Goal: Transaction & Acquisition: Purchase product/service

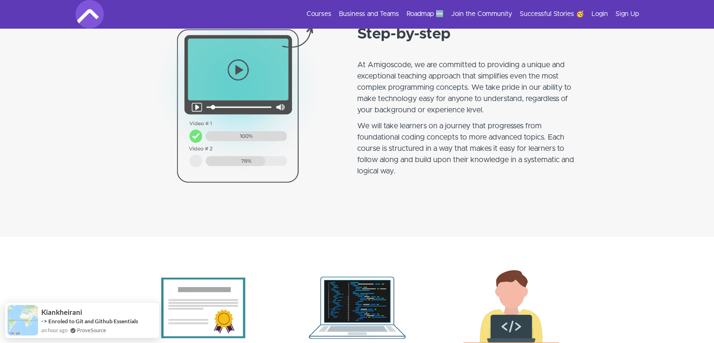
scroll to position [798, 0]
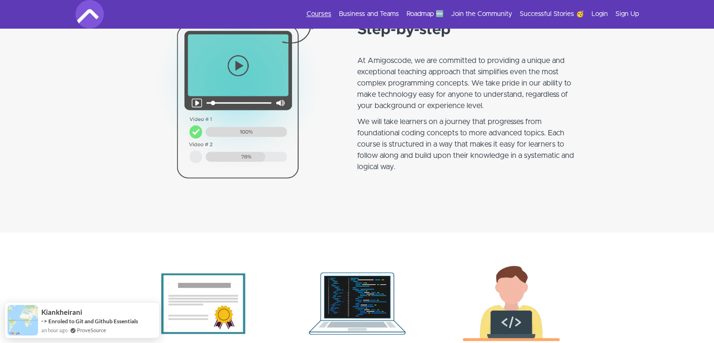
click at [327, 14] on link "Courses" at bounding box center [319, 13] width 25 height 9
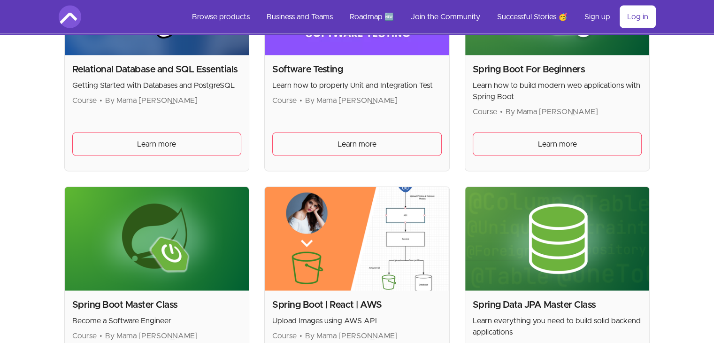
scroll to position [2164, 0]
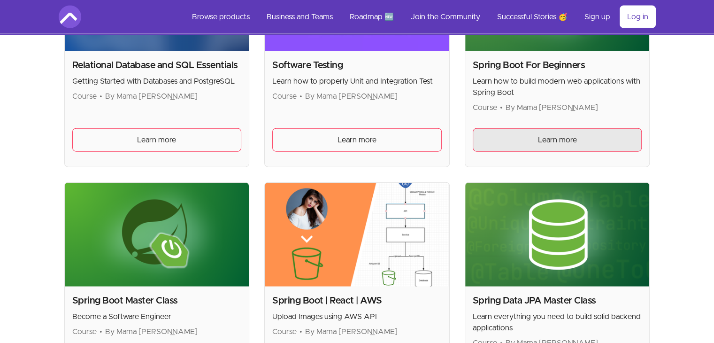
click at [546, 144] on link "Learn more" at bounding box center [557, 139] width 169 height 23
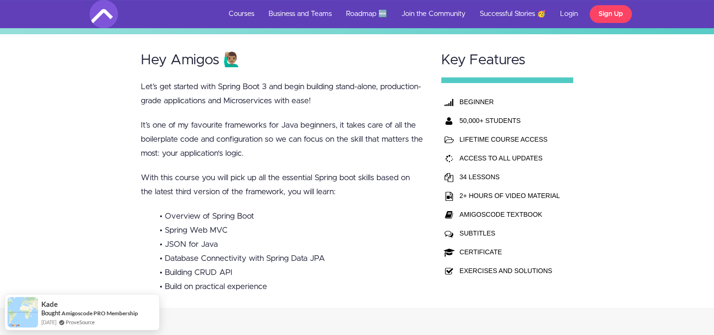
scroll to position [235, 0]
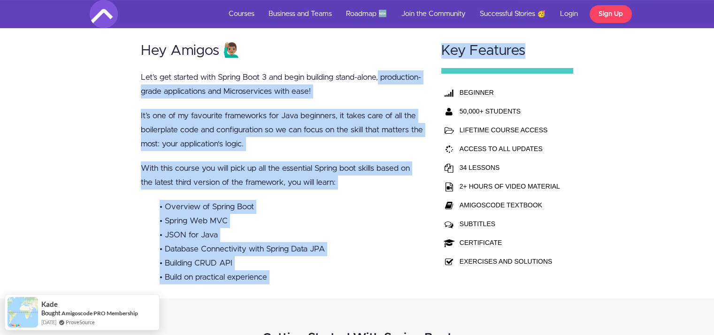
drag, startPoint x: 557, startPoint y: 248, endPoint x: 414, endPoint y: 74, distance: 225.5
click at [414, 74] on div "Hey Amigos 🙋🏽‍♂️ Let’s get started with Spring Boot 3 and begin building stand-…" at bounding box center [357, 161] width 451 height 273
click at [530, 211] on td "AMIGOSCODE TEXTBOOK" at bounding box center [509, 205] width 105 height 19
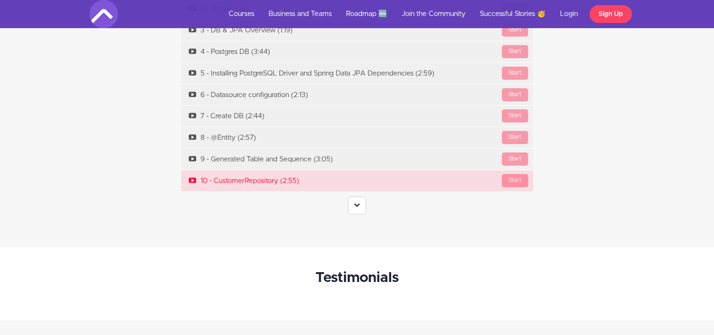
scroll to position [3514, 0]
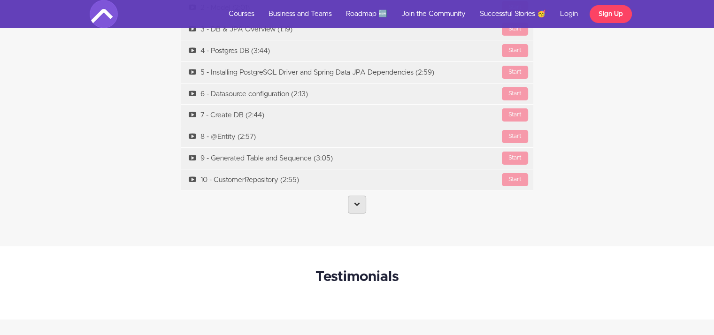
click at [354, 202] on icon at bounding box center [357, 204] width 6 height 6
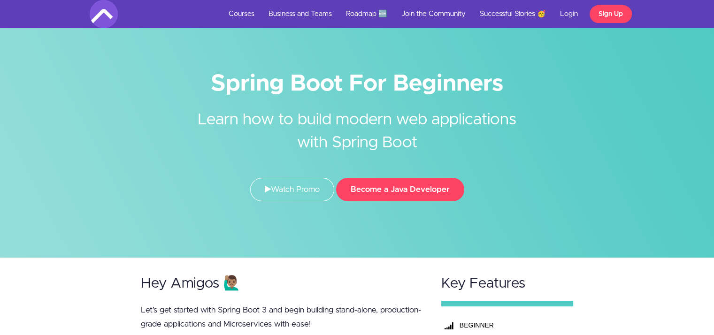
scroll to position [0, 0]
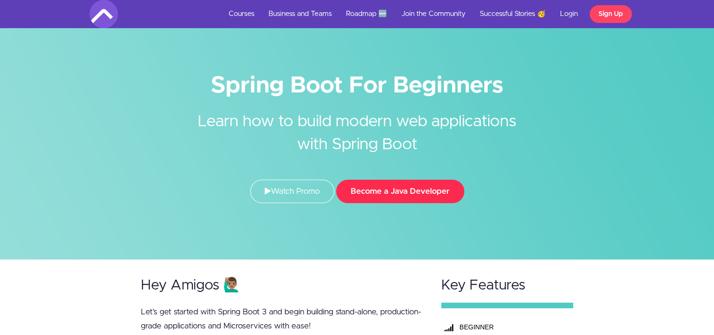
click at [442, 182] on button "Become a Java Developer" at bounding box center [400, 191] width 128 height 23
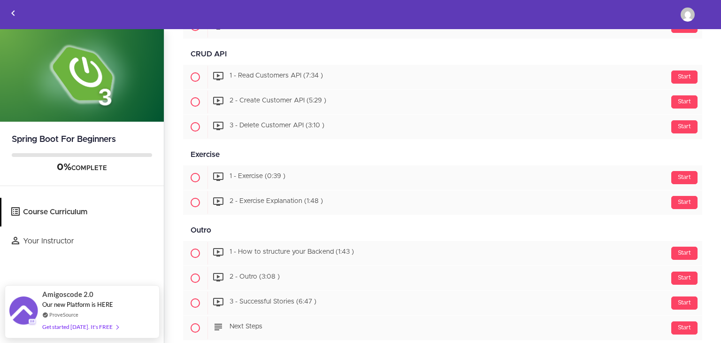
scroll to position [857, 0]
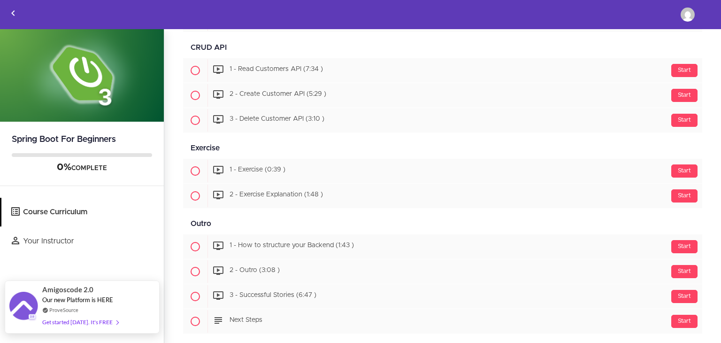
click at [79, 320] on div "Get started today. It's FREE" at bounding box center [80, 321] width 76 height 11
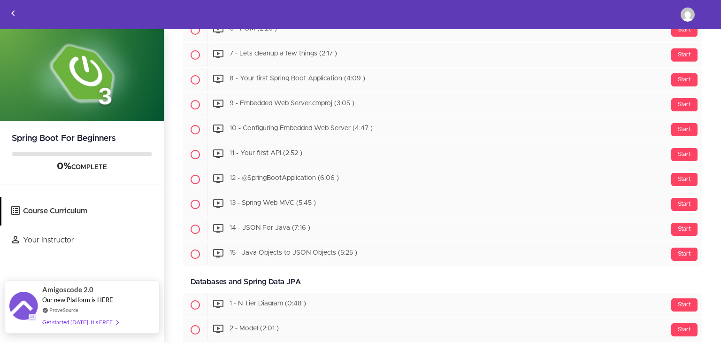
scroll to position [469, 0]
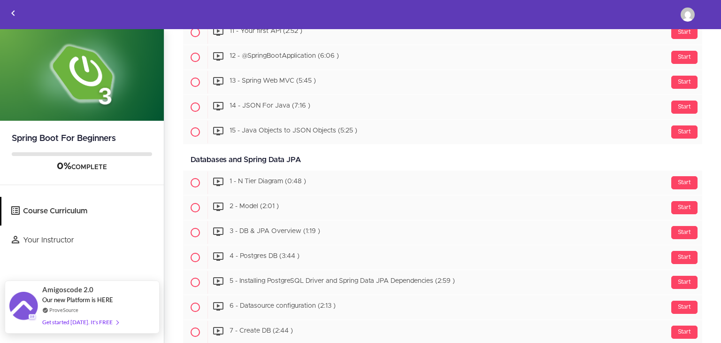
drag, startPoint x: 85, startPoint y: 326, endPoint x: 27, endPoint y: 301, distance: 63.6
click at [25, 301] on img at bounding box center [23, 307] width 28 height 31
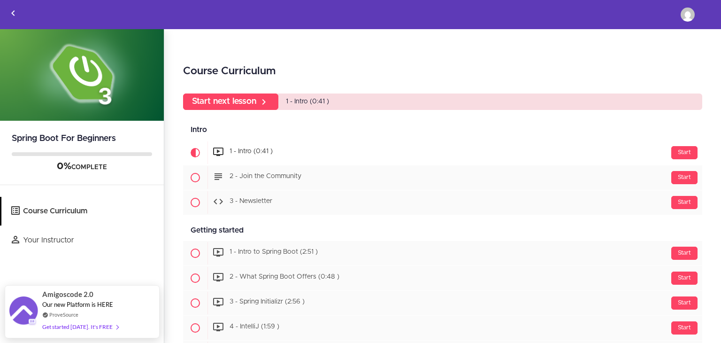
drag, startPoint x: 97, startPoint y: 320, endPoint x: 47, endPoint y: 186, distance: 142.5
click at [24, 176] on div "0% COMPLETE" at bounding box center [82, 168] width 164 height 33
click at [245, 100] on link "Start next lesson" at bounding box center [230, 101] width 95 height 16
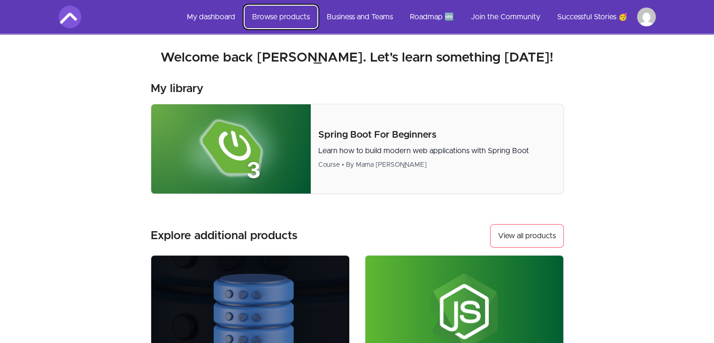
click at [285, 18] on link "Browse products" at bounding box center [281, 17] width 73 height 23
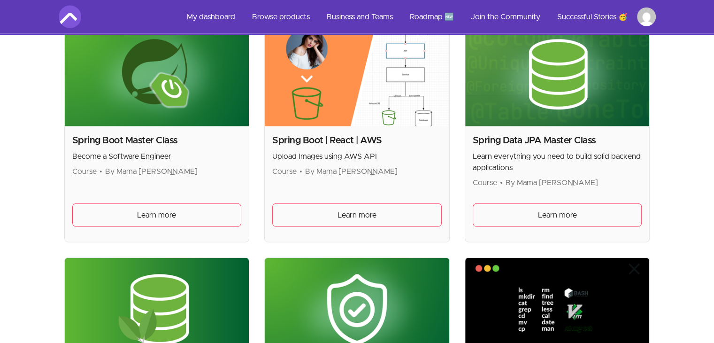
scroll to position [2347, 0]
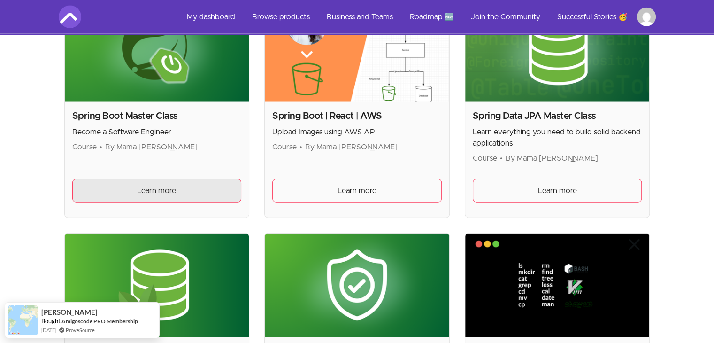
click at [189, 184] on link "Learn more" at bounding box center [156, 190] width 169 height 23
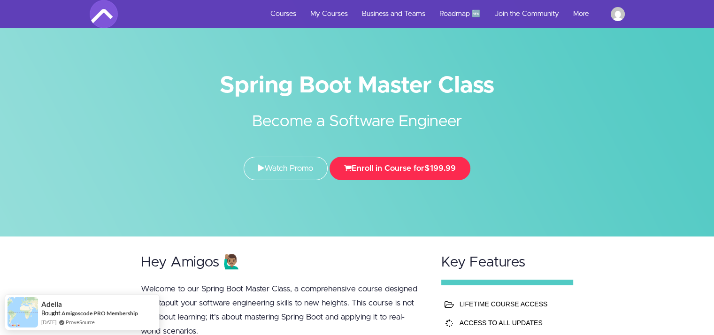
drag, startPoint x: 338, startPoint y: 162, endPoint x: 537, endPoint y: 215, distance: 206.9
click at [537, 215] on div "Spring Boot Master Class Become a Software Engineer Watch Promo Enroll in Cours…" at bounding box center [357, 118] width 714 height 237
drag, startPoint x: 503, startPoint y: 200, endPoint x: 203, endPoint y: 72, distance: 326.4
click at [203, 72] on div "Spring Boot Master Class Become a Software Engineer Watch Promo Enroll in Cours…" at bounding box center [357, 118] width 714 height 237
click at [203, 72] on div "Spring Boot Master Class Become a Software Engineer Watch Promo Enroll in Cours…" at bounding box center [357, 129] width 549 height 119
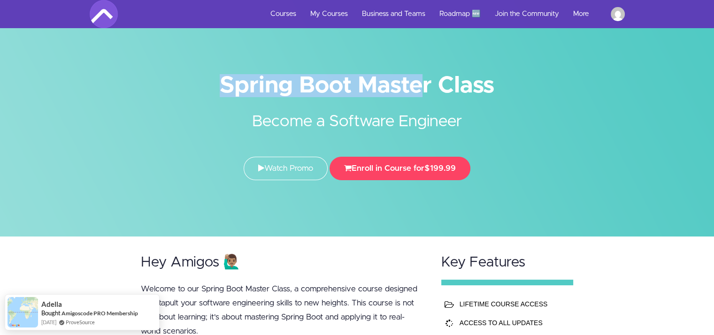
drag, startPoint x: 203, startPoint y: 72, endPoint x: 545, endPoint y: 195, distance: 364.2
click at [545, 195] on div "Spring Boot Master Class Become a Software Engineer Watch Promo Enroll in Cours…" at bounding box center [357, 118] width 714 height 237
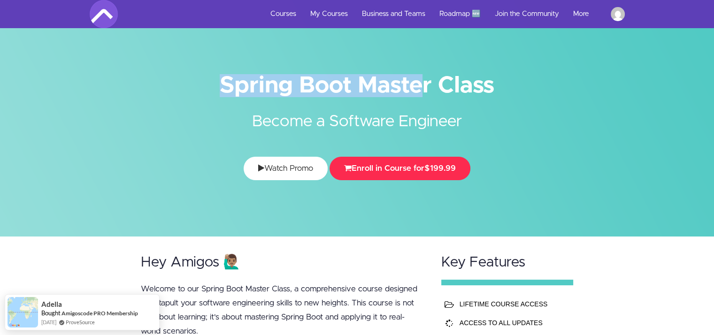
drag, startPoint x: 344, startPoint y: 166, endPoint x: 352, endPoint y: 163, distance: 8.0
click at [454, 177] on button "Enroll in Course for $199.99" at bounding box center [400, 168] width 141 height 23
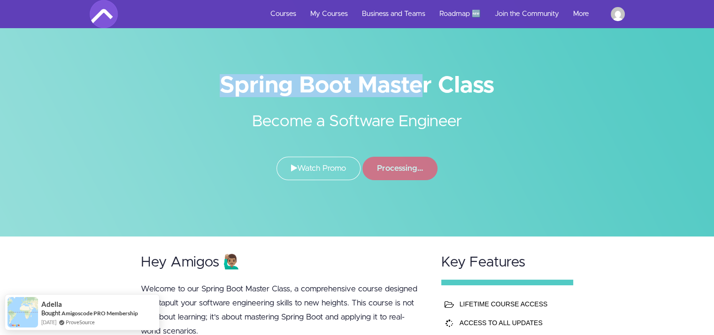
drag, startPoint x: 338, startPoint y: 159, endPoint x: 299, endPoint y: 254, distance: 102.7
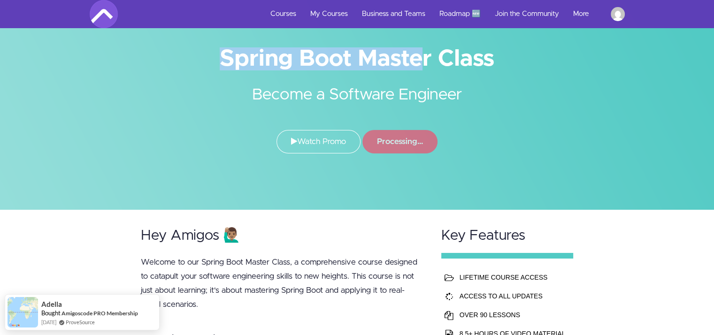
scroll to position [141, 0]
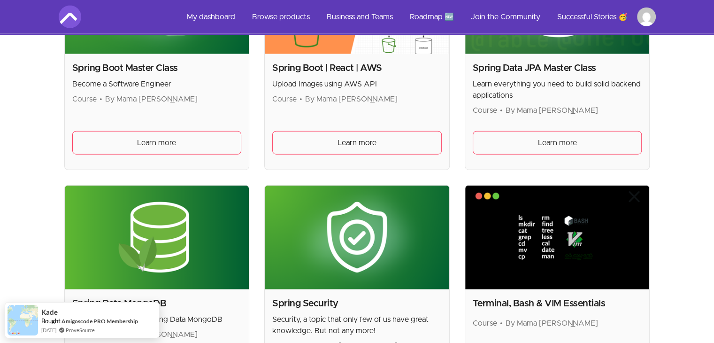
scroll to position [2441, 0]
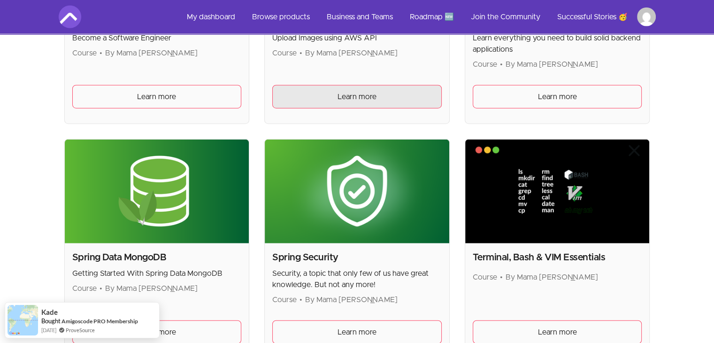
click at [353, 91] on span "Learn more" at bounding box center [357, 96] width 39 height 11
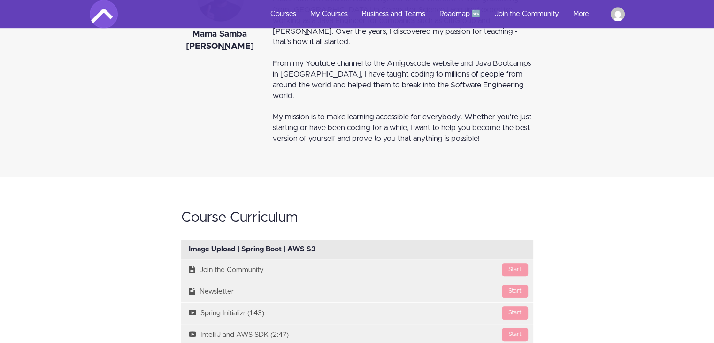
scroll to position [516, 0]
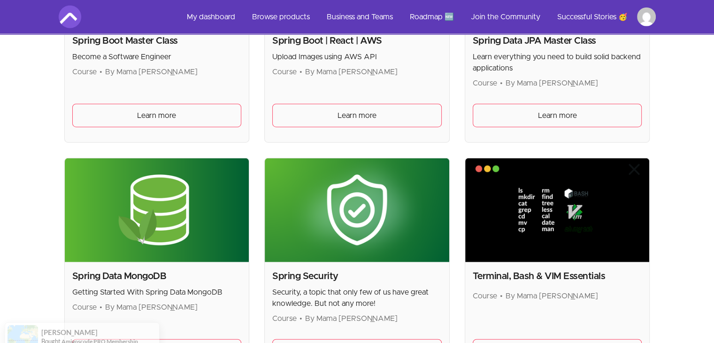
scroll to position [2488, 0]
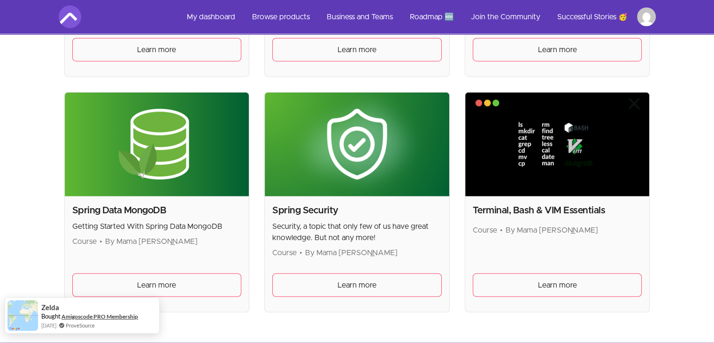
click at [119, 316] on link "Amigoscode PRO Membership" at bounding box center [99, 316] width 77 height 8
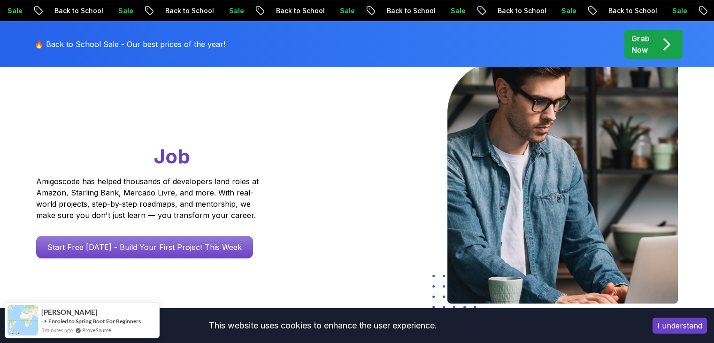
scroll to position [94, 0]
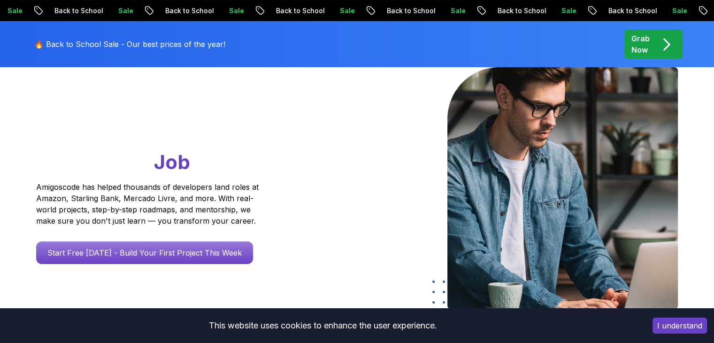
click at [637, 46] on p "Grab Now" at bounding box center [640, 44] width 18 height 23
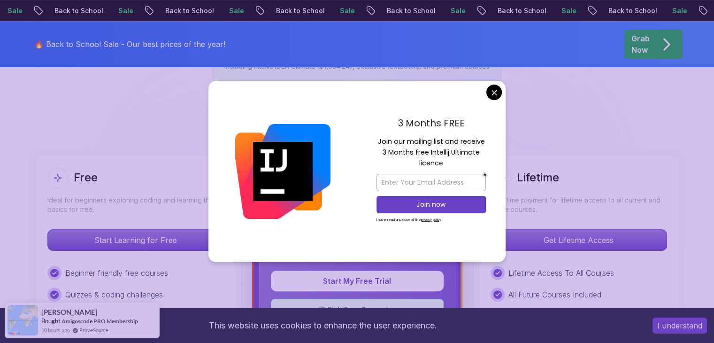
scroll to position [235, 0]
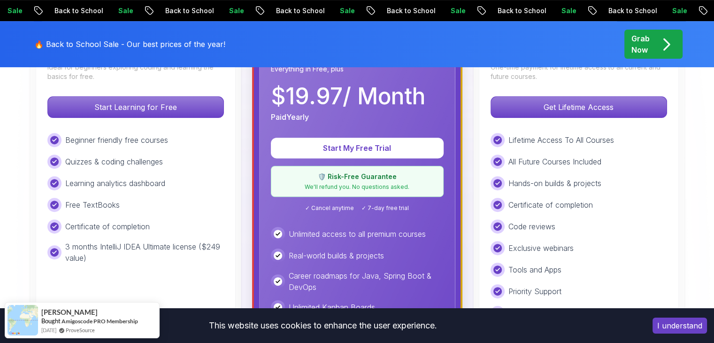
scroll to position [329, 0]
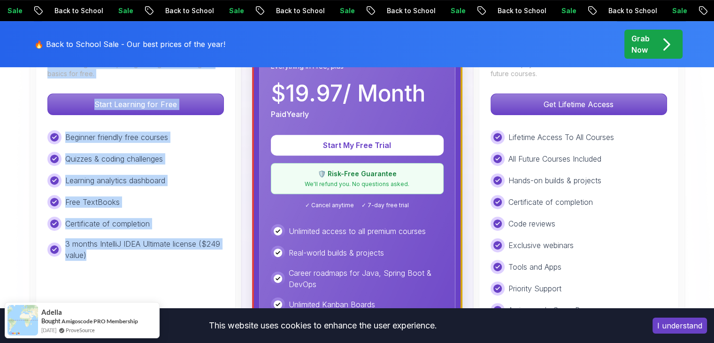
drag, startPoint x: 90, startPoint y: 261, endPoint x: 26, endPoint y: 158, distance: 121.7
click at [47, 185] on div "Learning analytics dashboard" at bounding box center [135, 180] width 177 height 14
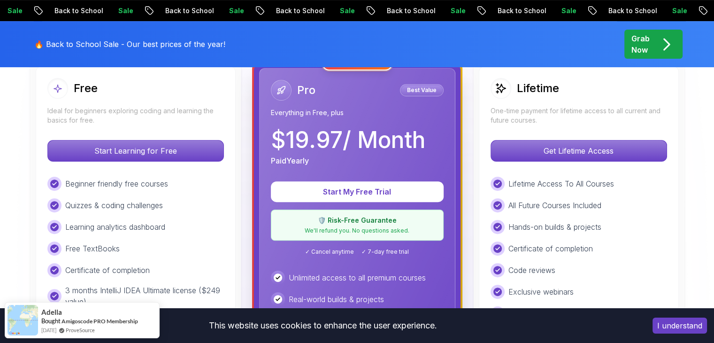
scroll to position [282, 0]
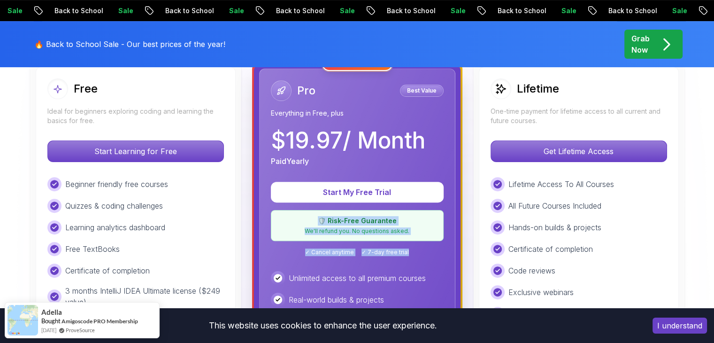
drag, startPoint x: 308, startPoint y: 211, endPoint x: 427, endPoint y: 241, distance: 122.5
click at [427, 241] on div "Start My Free Trial 🛡️ Risk-Free Guarantee We'll refund you. No questions asked…" at bounding box center [357, 219] width 173 height 74
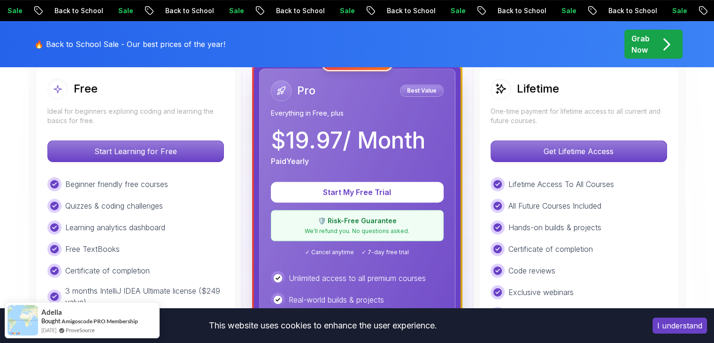
click at [421, 259] on div "Pro Best Value Everything in Free, plus $ 19.97 / Month Paid Yearly Start My Fr…" at bounding box center [357, 284] width 196 height 431
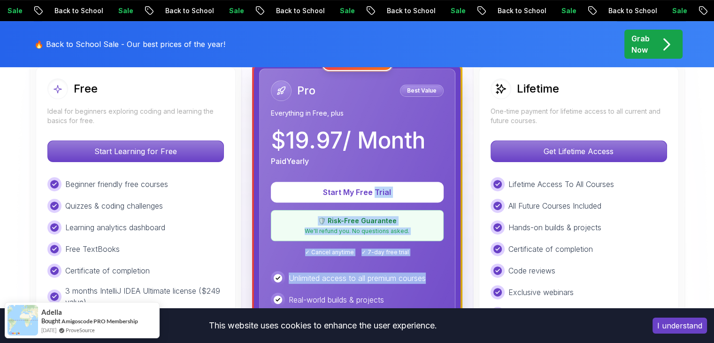
drag, startPoint x: 422, startPoint y: 260, endPoint x: 254, endPoint y: 216, distance: 172.6
click at [254, 216] on div "Pro Best Value Everything in Free, plus $ 19.97 / Month Paid Yearly Start My Fr…" at bounding box center [357, 283] width 207 height 441
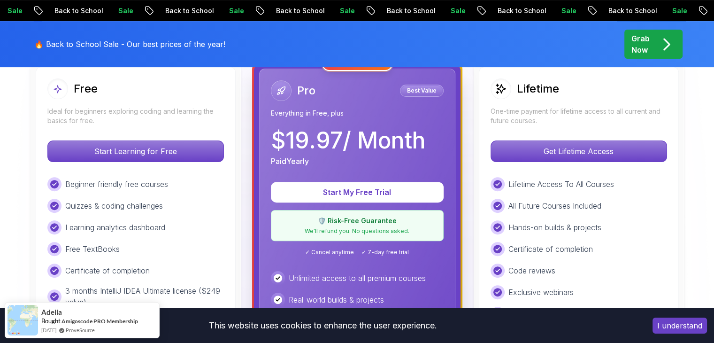
click at [271, 117] on div "Pro Best Value Everything in Free, plus $ 19.97 / Month Paid Yearly" at bounding box center [357, 123] width 173 height 86
drag, startPoint x: 267, startPoint y: 112, endPoint x: 268, endPoint y: 92, distance: 19.7
click at [274, 105] on div "Pro Best Value Everything in Free, plus $ 19.97 / Month Paid Yearly Start My Fr…" at bounding box center [357, 284] width 196 height 431
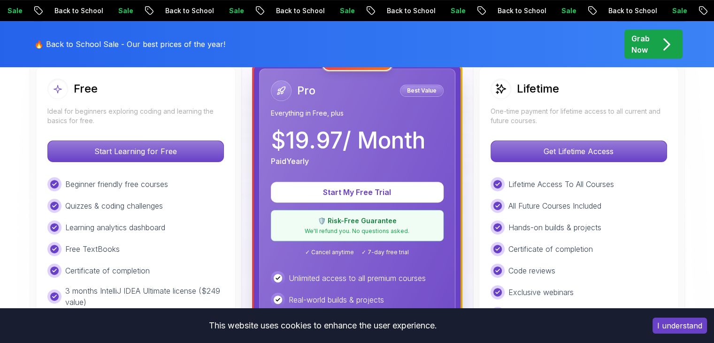
drag, startPoint x: 267, startPoint y: 91, endPoint x: 261, endPoint y: 81, distance: 10.9
click at [263, 82] on div "Pro Best Value Everything in Free, plus $ 19.97 / Month Paid Yearly Start My Fr…" at bounding box center [357, 284] width 196 height 431
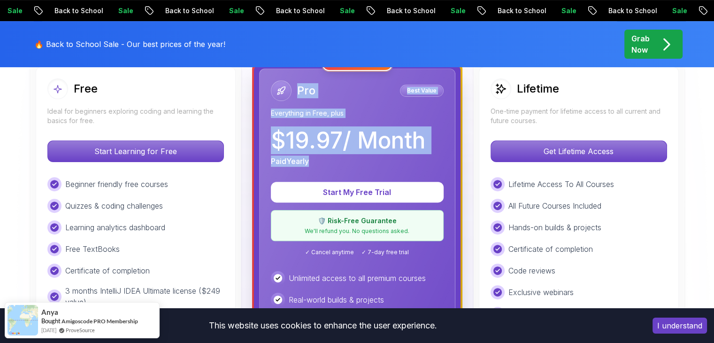
drag, startPoint x: 261, startPoint y: 81, endPoint x: 366, endPoint y: 157, distance: 129.0
click at [368, 160] on div "Pro Best Value Everything in Free, plus $ 19.97 / Month Paid Yearly Start My Fr…" at bounding box center [357, 284] width 196 height 431
click at [364, 156] on div "Paid Yearly" at bounding box center [348, 160] width 154 height 11
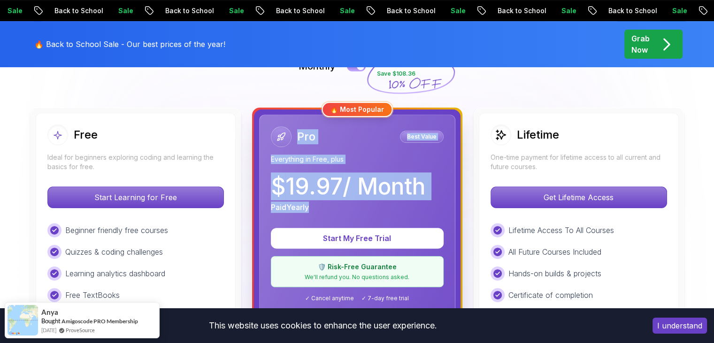
scroll to position [235, 0]
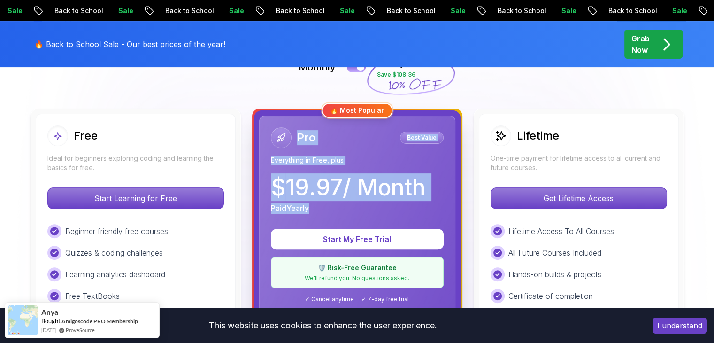
click at [355, 139] on div "Pro Best Value" at bounding box center [357, 137] width 173 height 21
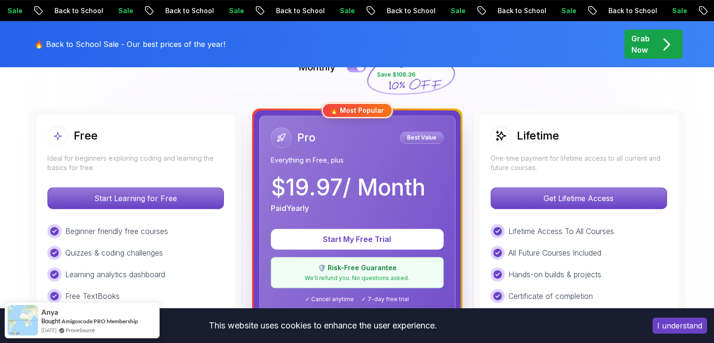
click at [365, 155] on p "Everything in Free, plus" at bounding box center [357, 159] width 173 height 9
click at [378, 191] on p "$ 19.97 / Month" at bounding box center [348, 187] width 154 height 23
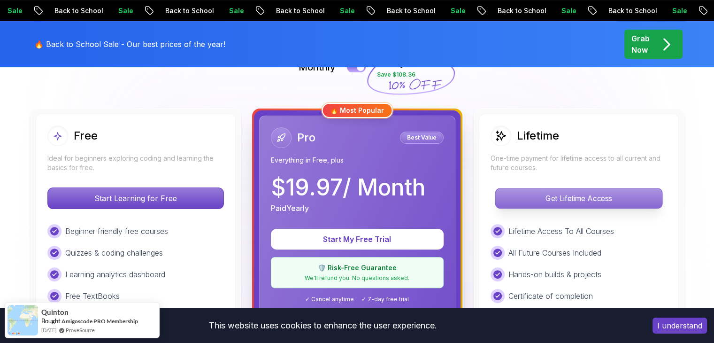
click at [577, 199] on p "Get Lifetime Access" at bounding box center [578, 198] width 167 height 20
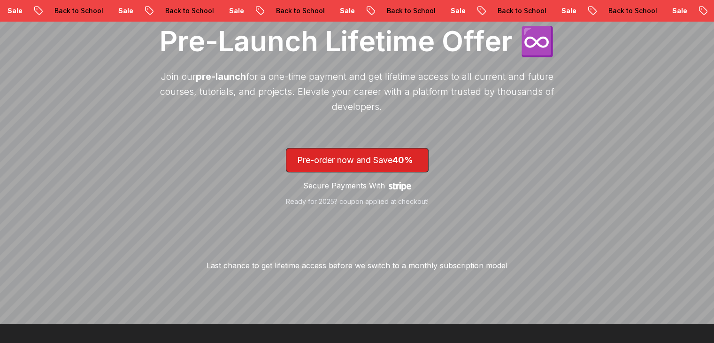
scroll to position [94, 0]
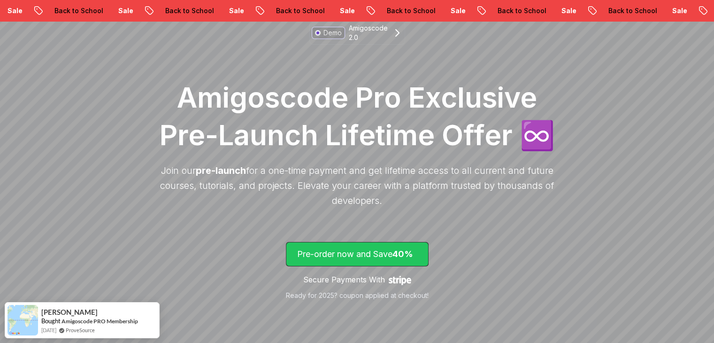
click at [349, 255] on p "Pre-order now and Save 40%" at bounding box center [357, 253] width 120 height 13
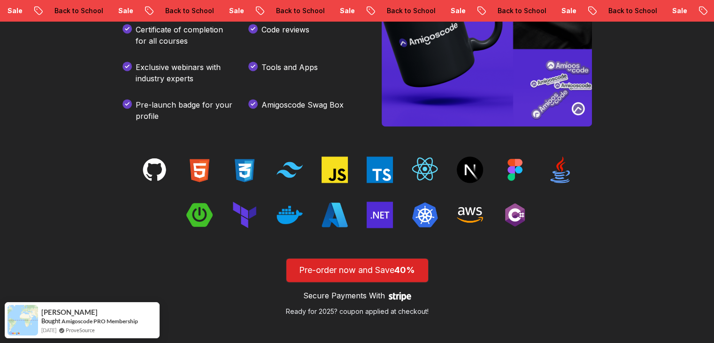
scroll to position [1384, 0]
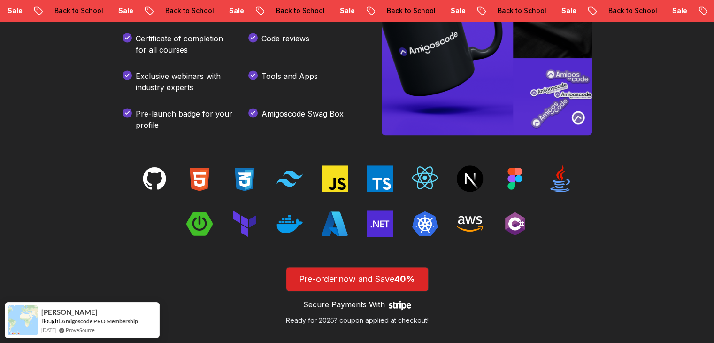
click at [331, 151] on div "Become a lifetime member of Amigoscode Get access to everything we offer now an…" at bounding box center [357, 73] width 563 height 691
